Goal: Information Seeking & Learning: Learn about a topic

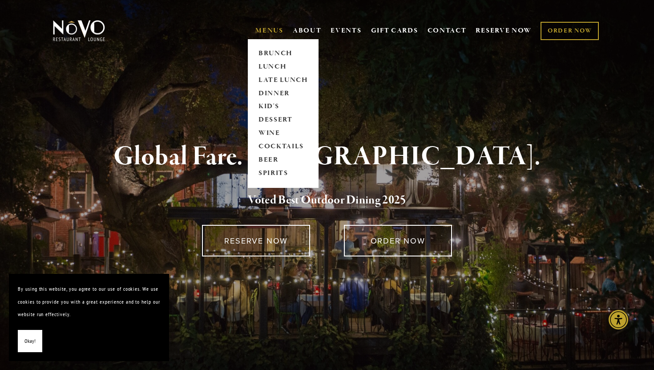
click at [263, 33] on link "MENUS" at bounding box center [269, 30] width 28 height 9
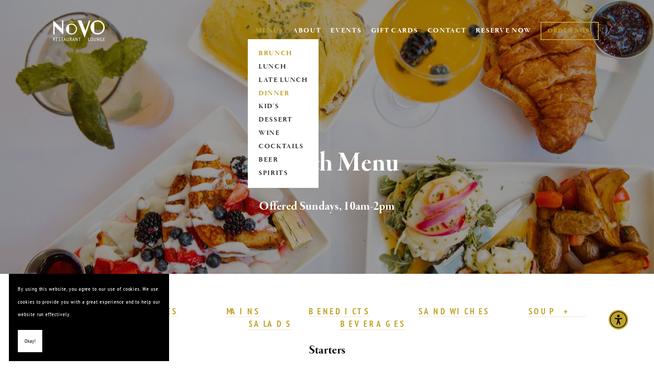
click at [277, 93] on link "DINNER" at bounding box center [283, 93] width 56 height 13
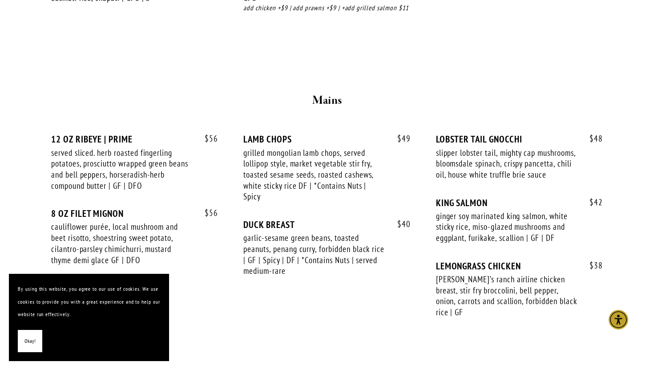
scroll to position [1456, 0]
